Goal: Navigation & Orientation: Find specific page/section

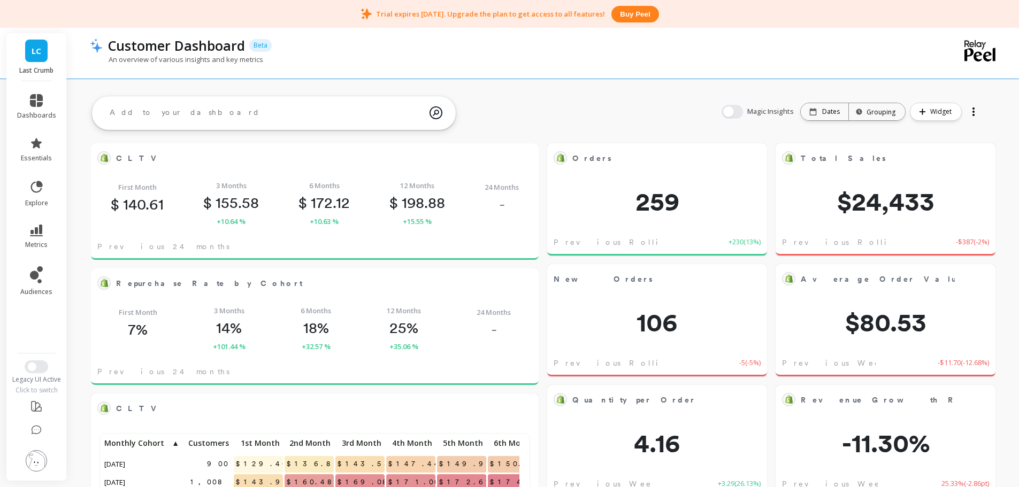
scroll to position [286, 409]
click at [38, 368] on button "Switch to New UI" at bounding box center [37, 367] width 24 height 13
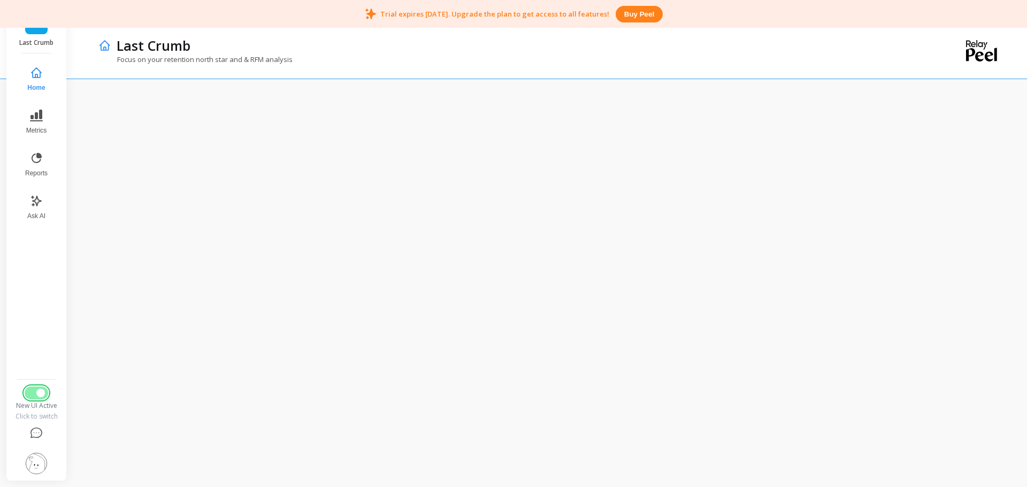
click at [41, 391] on span "Switch to Legacy UI" at bounding box center [40, 393] width 9 height 9
